Goal: Check status

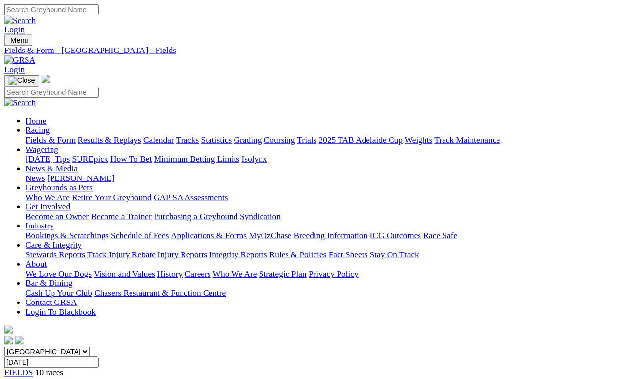
scroll to position [4, 0]
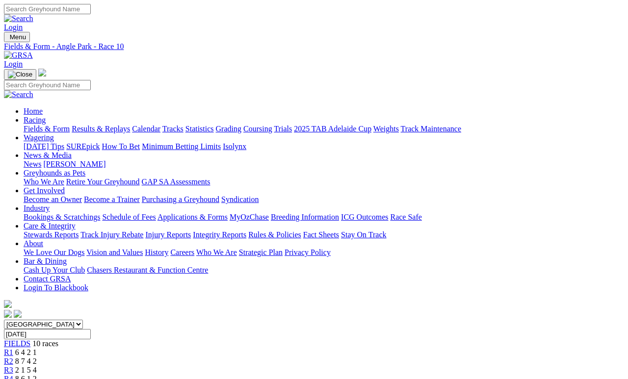
click at [113, 125] on link "Results & Replays" at bounding box center [101, 129] width 58 height 8
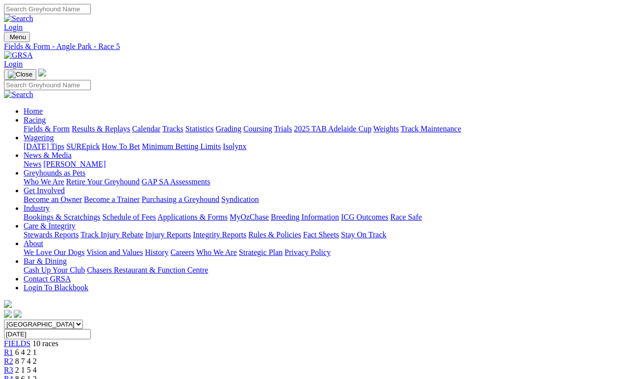
scroll to position [4, 0]
